Goal: Communication & Community: Connect with others

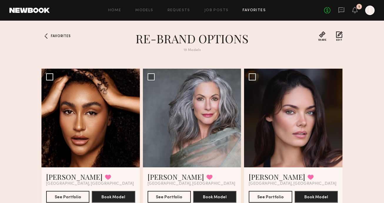
scroll to position [180, 0]
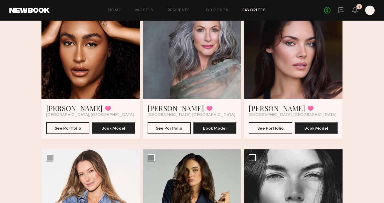
scroll to position [0, 0]
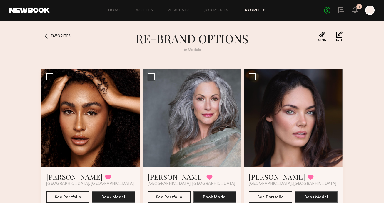
click at [359, 10] on div "No fees up to $5,000 1 J" at bounding box center [349, 10] width 51 height 9
click at [358, 11] on div "No fees up to $5,000 1 J" at bounding box center [349, 10] width 51 height 9
click at [353, 11] on icon at bounding box center [355, 10] width 5 height 4
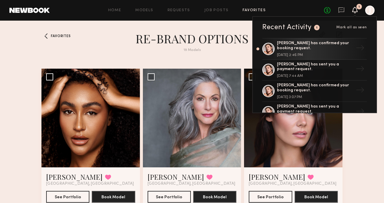
click at [353, 11] on icon at bounding box center [355, 10] width 5 height 4
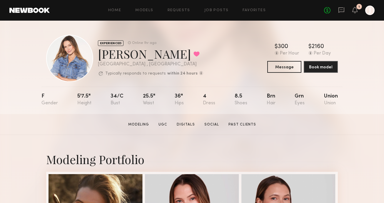
click at [64, 51] on div at bounding box center [69, 58] width 47 height 47
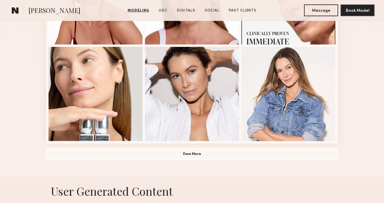
scroll to position [471, 0]
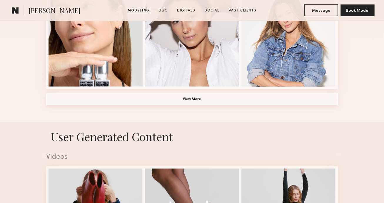
drag, startPoint x: 237, startPoint y: 101, endPoint x: 259, endPoint y: 105, distance: 22.2
click at [237, 101] on button "View More" at bounding box center [192, 99] width 292 height 12
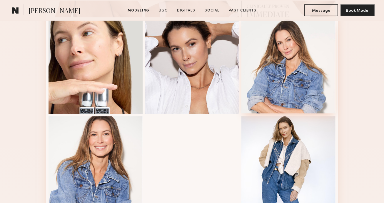
scroll to position [443, 0]
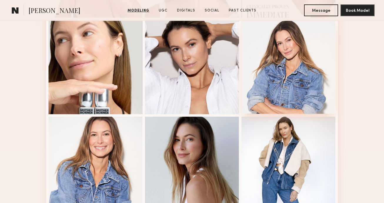
click at [298, 61] on div at bounding box center [288, 66] width 94 height 94
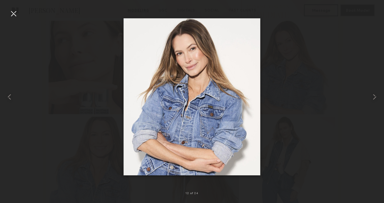
click at [17, 17] on div at bounding box center [13, 13] width 9 height 9
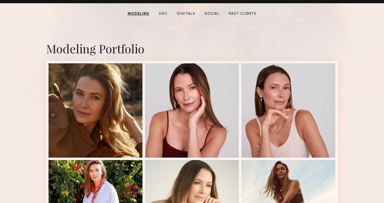
scroll to position [0, 0]
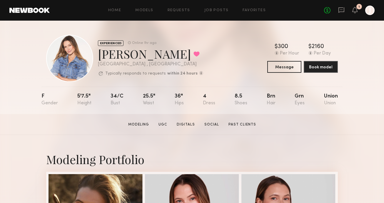
click at [337, 127] on section "Kyna L. Modeling UGC Digitals Social Past Clients Message Book Model" at bounding box center [192, 124] width 384 height 21
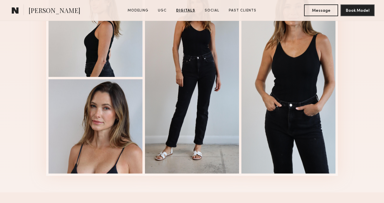
scroll to position [1400, 0]
click at [192, 69] on div at bounding box center [192, 77] width 94 height 191
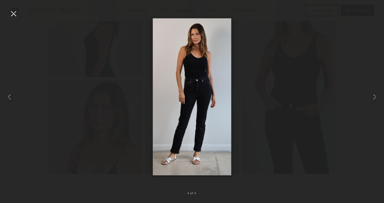
click at [19, 14] on div at bounding box center [192, 96] width 384 height 174
click at [13, 13] on div at bounding box center [13, 13] width 9 height 9
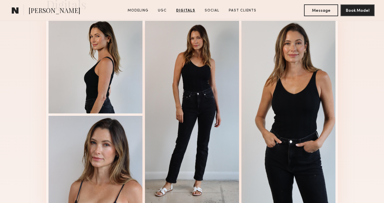
scroll to position [1333, 0]
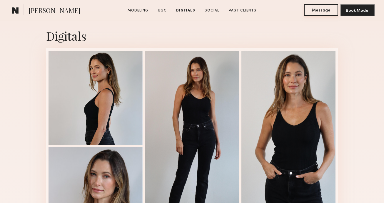
click at [321, 11] on button "Message" at bounding box center [321, 10] width 34 height 12
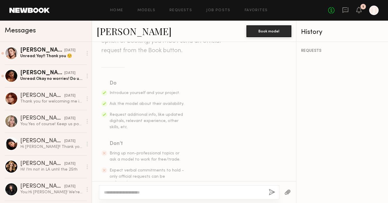
scroll to position [96, 0]
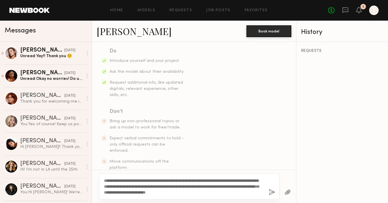
click at [133, 191] on textarea "**********" at bounding box center [184, 186] width 160 height 18
click at [264, 190] on div "**********" at bounding box center [189, 186] width 181 height 26
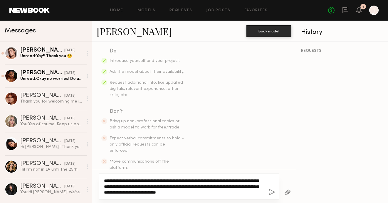
click at [263, 191] on textarea "**********" at bounding box center [184, 186] width 160 height 18
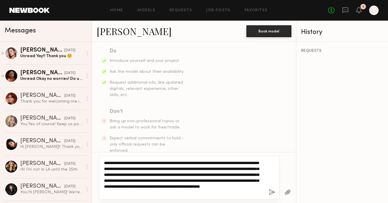
drag, startPoint x: 245, startPoint y: 191, endPoint x: 96, endPoint y: 163, distance: 151.1
click at [96, 163] on div "**********" at bounding box center [194, 177] width 204 height 51
click at [241, 193] on textarea "**********" at bounding box center [184, 177] width 160 height 35
click at [138, 181] on textarea "**********" at bounding box center [184, 177] width 160 height 35
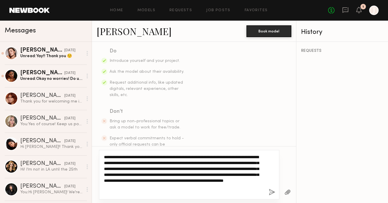
drag, startPoint x: 186, startPoint y: 168, endPoint x: 166, endPoint y: 167, distance: 20.0
click at [166, 167] on textarea "**********" at bounding box center [184, 174] width 160 height 41
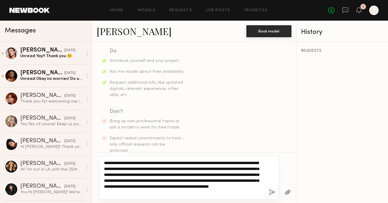
click at [122, 174] on textarea "**********" at bounding box center [184, 177] width 160 height 35
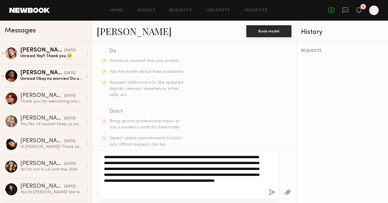
type textarea "**********"
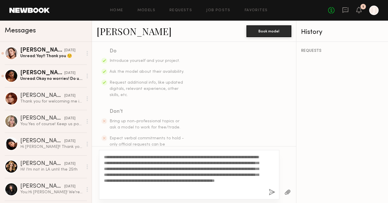
click at [270, 192] on button "button" at bounding box center [272, 191] width 6 height 7
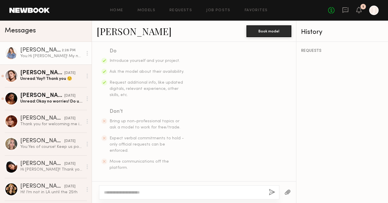
scroll to position [223, 0]
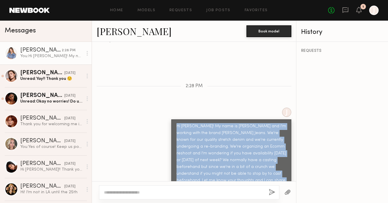
drag, startPoint x: 268, startPoint y: 167, endPoint x: 171, endPoint y: 109, distance: 112.9
click at [171, 119] on div "Hi Kyna! My name is Nataly and I'm working with the brand Judy Blue Jeans. We'r…" at bounding box center [231, 156] width 120 height 75
copy div "Hi Kyna! My name is Nataly and I'm working with the brand Judy Blue Jeans. We'r…"
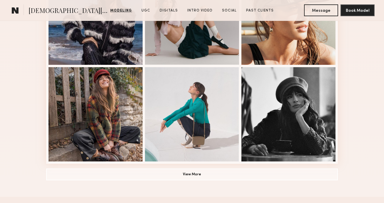
scroll to position [416, 0]
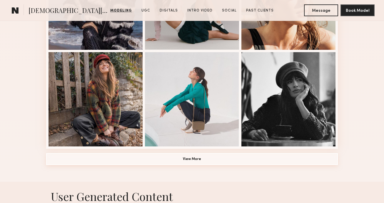
click at [204, 153] on button "View More" at bounding box center [192, 159] width 292 height 12
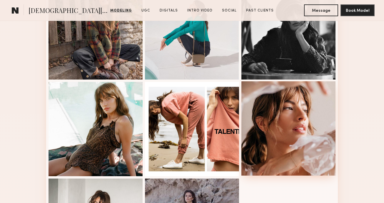
scroll to position [501, 0]
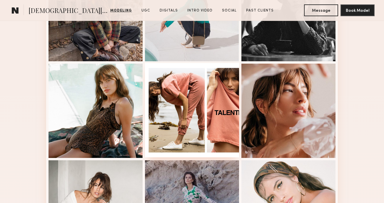
click at [222, 115] on div at bounding box center [192, 110] width 94 height 94
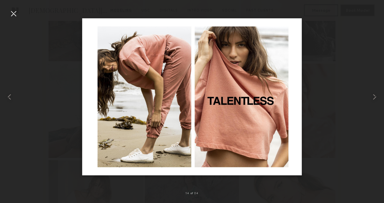
click at [11, 14] on div at bounding box center [13, 13] width 9 height 9
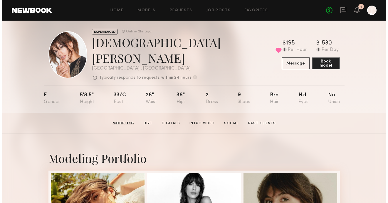
scroll to position [0, 0]
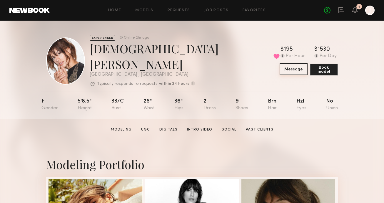
click at [280, 68] on button "Message" at bounding box center [294, 69] width 28 height 12
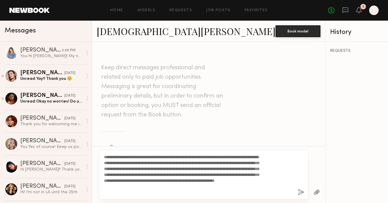
click at [114, 155] on textarea "**********" at bounding box center [184, 174] width 160 height 41
type textarea "**********"
click at [298, 191] on button "button" at bounding box center [301, 191] width 6 height 7
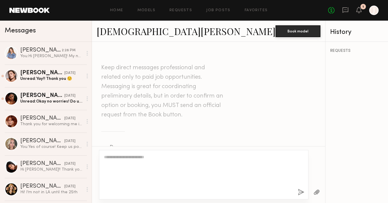
scroll to position [223, 0]
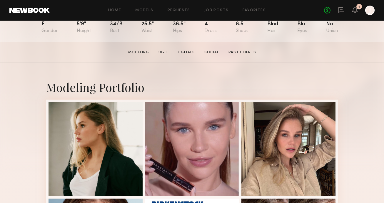
scroll to position [98, 0]
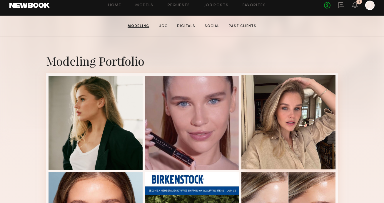
click at [318, 113] on div at bounding box center [288, 122] width 94 height 94
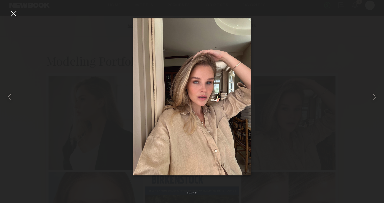
click at [19, 14] on div at bounding box center [192, 96] width 384 height 174
click at [12, 14] on div at bounding box center [13, 13] width 9 height 9
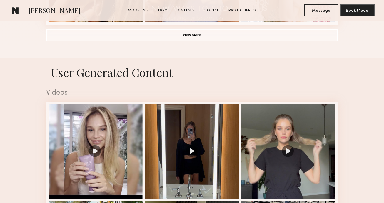
scroll to position [452, 0]
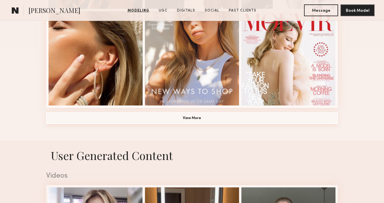
click at [327, 120] on button "View More" at bounding box center [192, 118] width 292 height 12
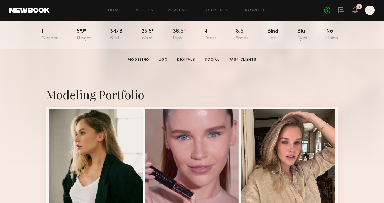
scroll to position [22, 0]
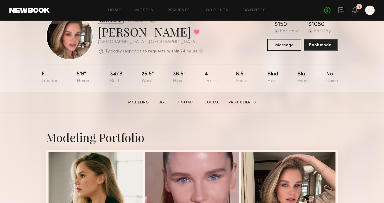
click at [188, 103] on link "Digitals" at bounding box center [185, 102] width 23 height 5
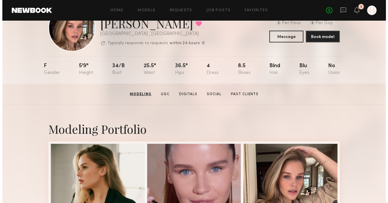
scroll to position [0, 0]
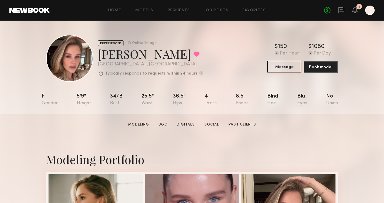
click at [274, 66] on button "Message" at bounding box center [284, 67] width 34 height 12
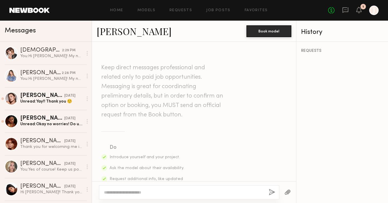
click at [154, 195] on div at bounding box center [189, 192] width 181 height 14
click at [155, 192] on textarea at bounding box center [184, 192] width 160 height 6
paste textarea "**********"
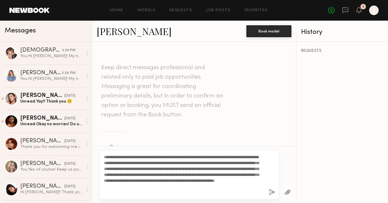
click at [110, 153] on div "**********" at bounding box center [189, 174] width 181 height 49
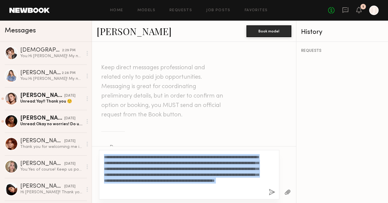
click at [110, 153] on div "**********" at bounding box center [189, 174] width 181 height 49
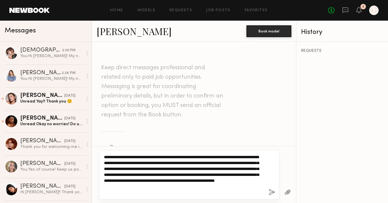
click at [113, 157] on textarea "**********" at bounding box center [184, 174] width 160 height 41
type textarea "**********"
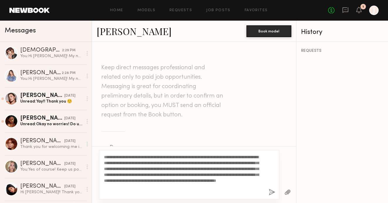
click at [273, 191] on button "button" at bounding box center [272, 191] width 6 height 7
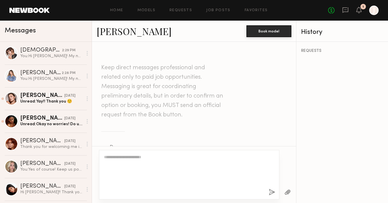
scroll to position [223, 0]
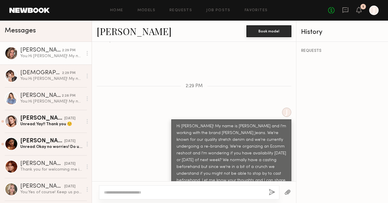
click at [344, 109] on div "REQUESTS" at bounding box center [343, 122] width 92 height 161
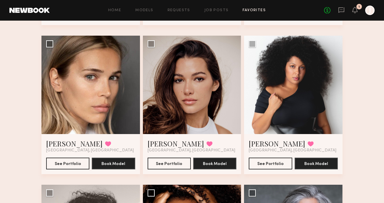
scroll to position [183, 0]
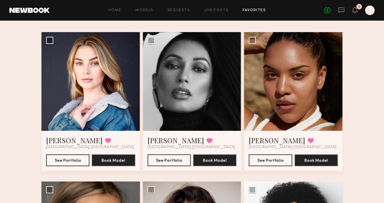
scroll to position [0, 0]
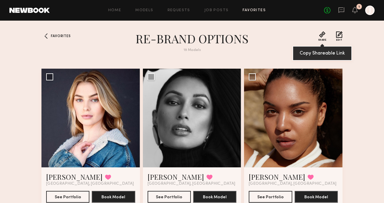
click at [325, 33] on button "Share" at bounding box center [322, 36] width 9 height 10
click at [320, 38] on button "Share" at bounding box center [322, 36] width 9 height 10
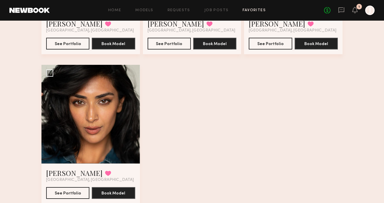
scroll to position [901, 0]
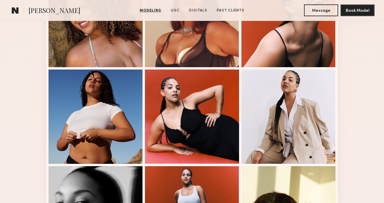
scroll to position [153, 0]
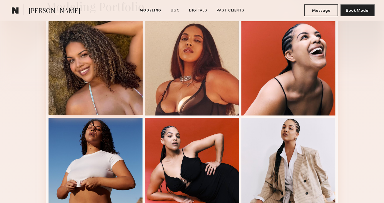
click at [108, 73] on div at bounding box center [96, 68] width 94 height 94
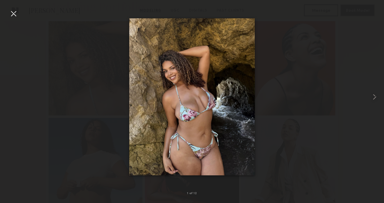
click at [17, 14] on div at bounding box center [13, 13] width 9 height 9
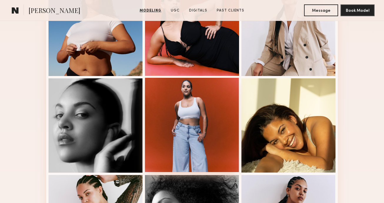
scroll to position [391, 0]
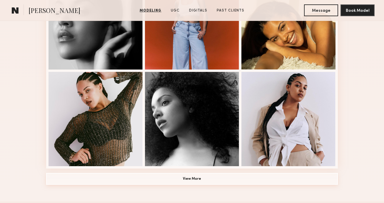
click at [206, 181] on button "View More" at bounding box center [192, 179] width 292 height 12
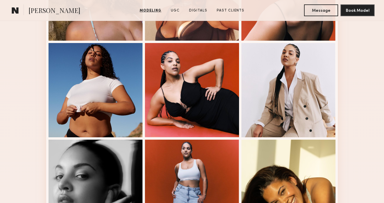
scroll to position [0, 0]
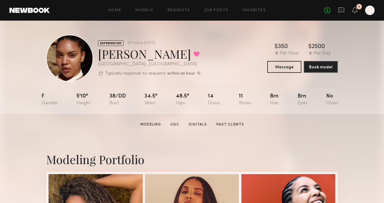
click at [359, 94] on div "EXPERIENCED Online [DATE] [PERSON_NAME] Favorited [GEOGRAPHIC_DATA] , [GEOGRAPH…" at bounding box center [192, 67] width 384 height 93
